Goal: Information Seeking & Learning: Learn about a topic

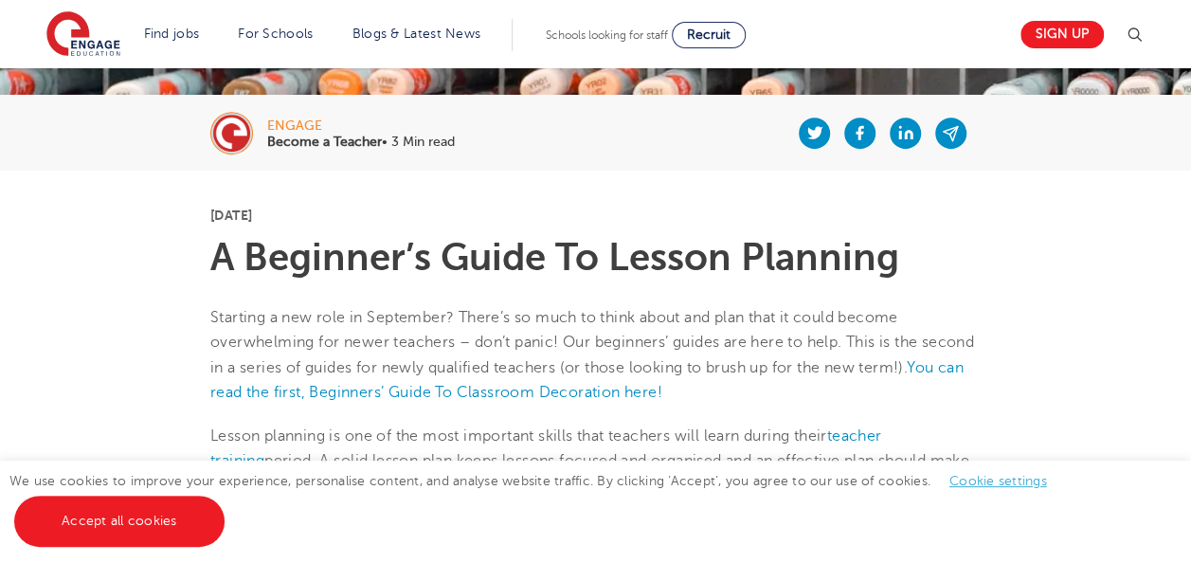
scroll to position [474, 0]
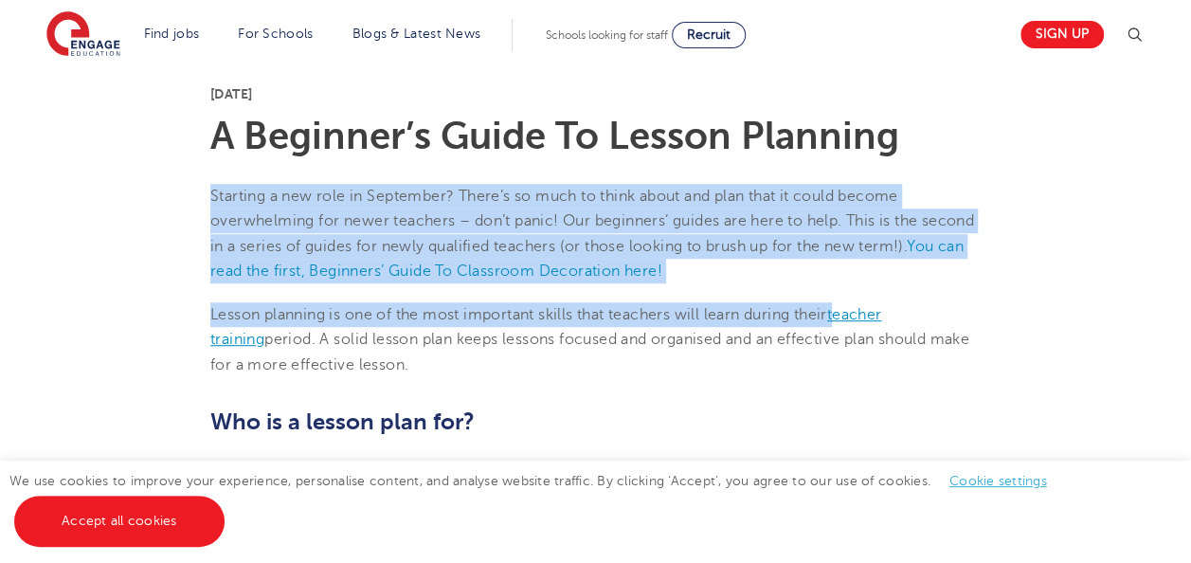
drag, startPoint x: 209, startPoint y: 181, endPoint x: 849, endPoint y: 313, distance: 653.1
click at [849, 313] on link "teacher training" at bounding box center [545, 327] width 671 height 42
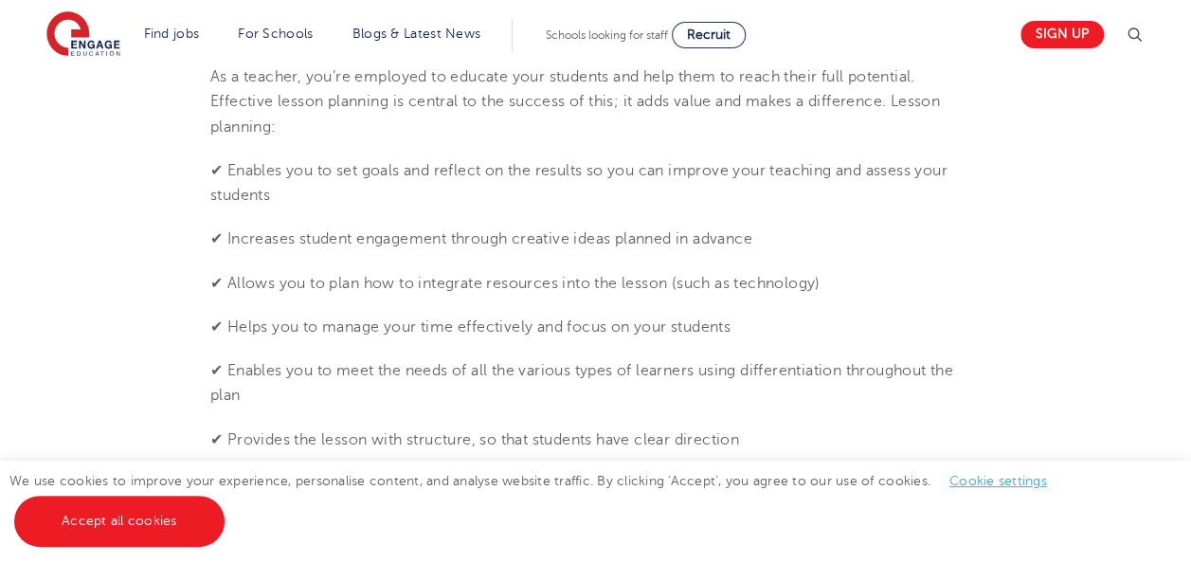
scroll to position [1137, 0]
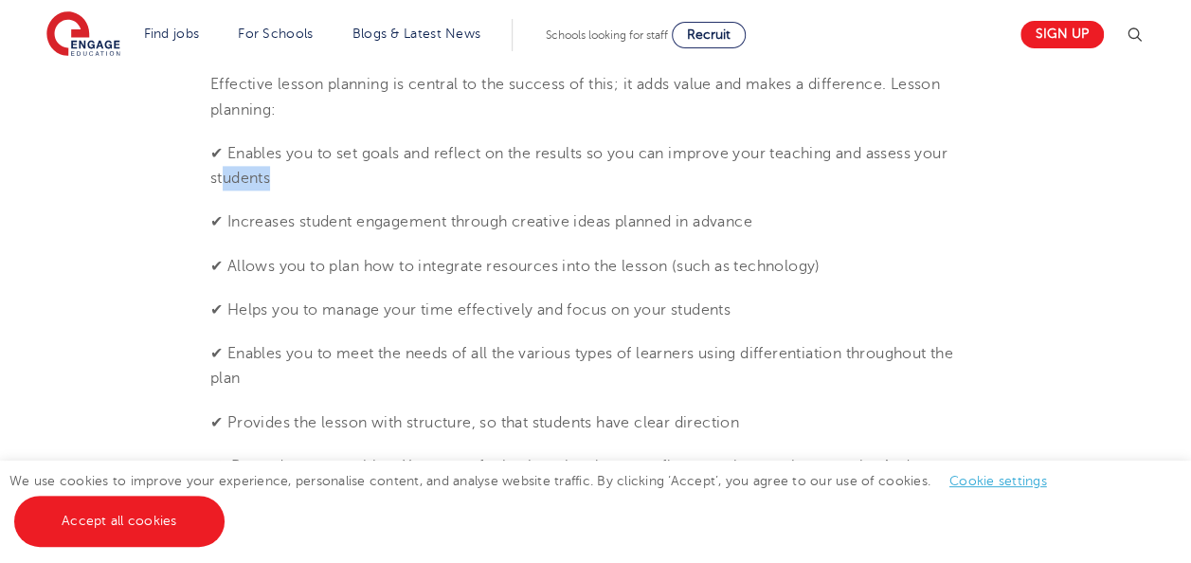
drag, startPoint x: 224, startPoint y: 167, endPoint x: 531, endPoint y: 179, distance: 307.3
click at [531, 179] on p "✔ Enables you to set goals and reflect on the results so you can improve your t…" at bounding box center [595, 166] width 770 height 50
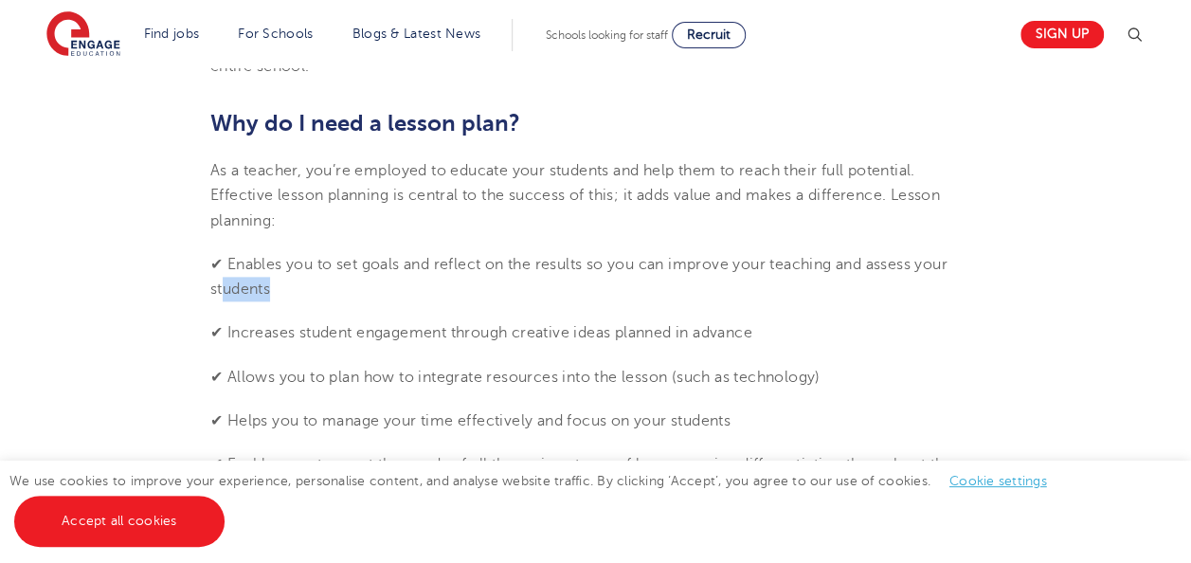
scroll to position [948, 0]
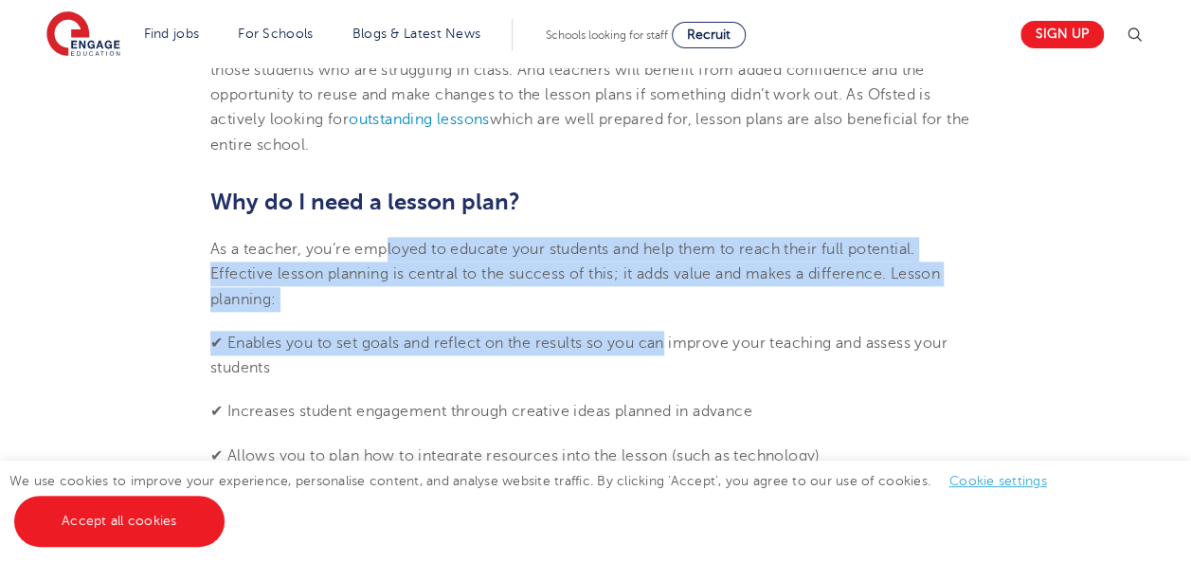
drag, startPoint x: 385, startPoint y: 258, endPoint x: 675, endPoint y: 323, distance: 297.3
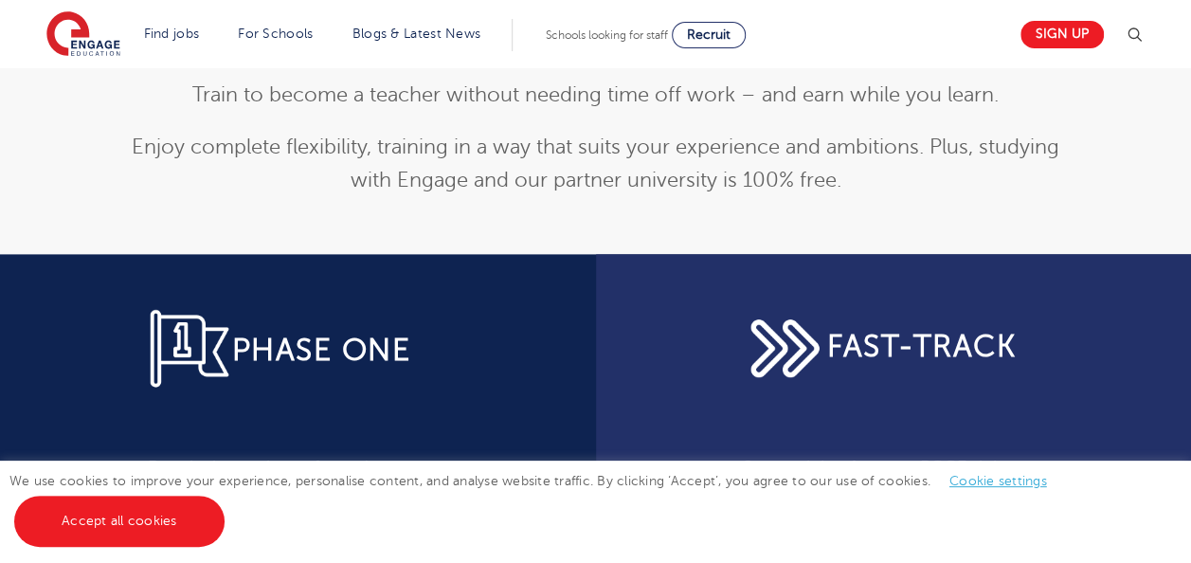
scroll to position [279, 0]
